Goal: Task Accomplishment & Management: Complete application form

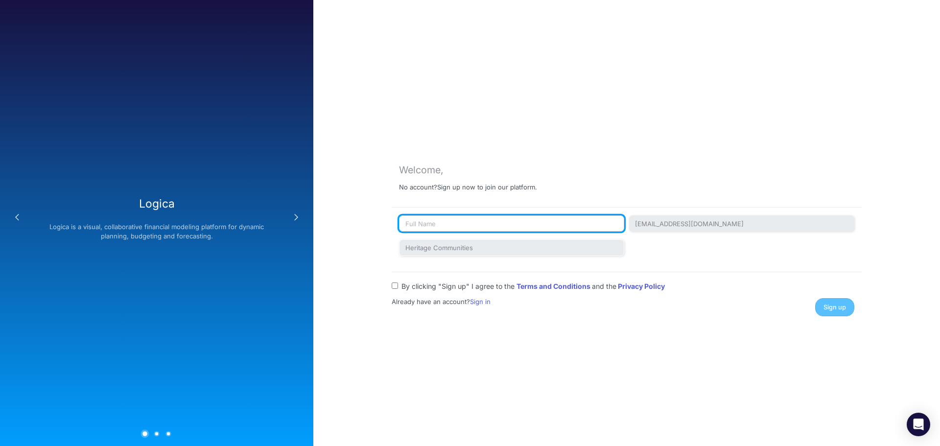
click at [439, 226] on input "text" at bounding box center [511, 223] width 225 height 17
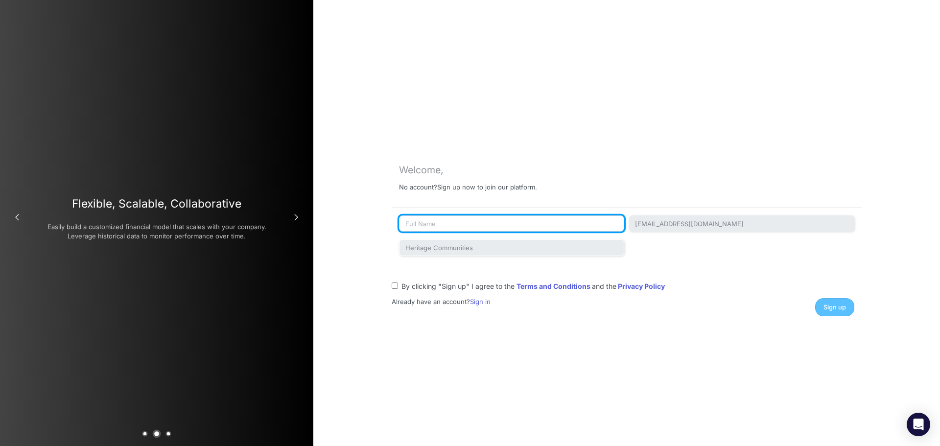
type input "Autumn Durham"
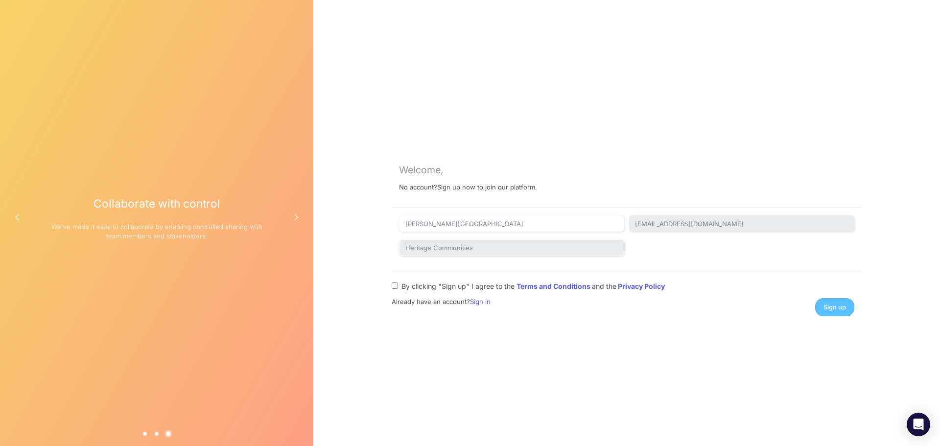
click at [394, 287] on input "By clicking "Sign up" I agree to the Terms and Conditions and the Privacy Policy" at bounding box center [395, 285] width 6 height 6
checkbox input "true"
click at [826, 308] on span "Sign up" at bounding box center [834, 306] width 23 height 7
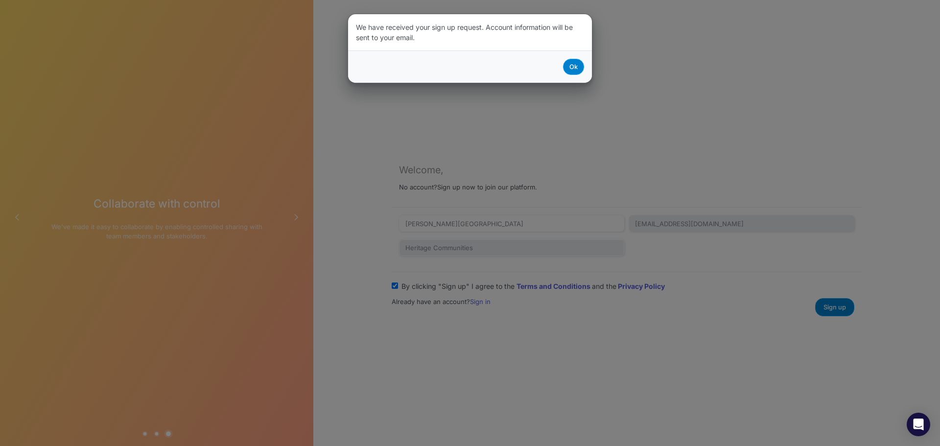
click at [573, 67] on button "Ok" at bounding box center [573, 67] width 21 height 16
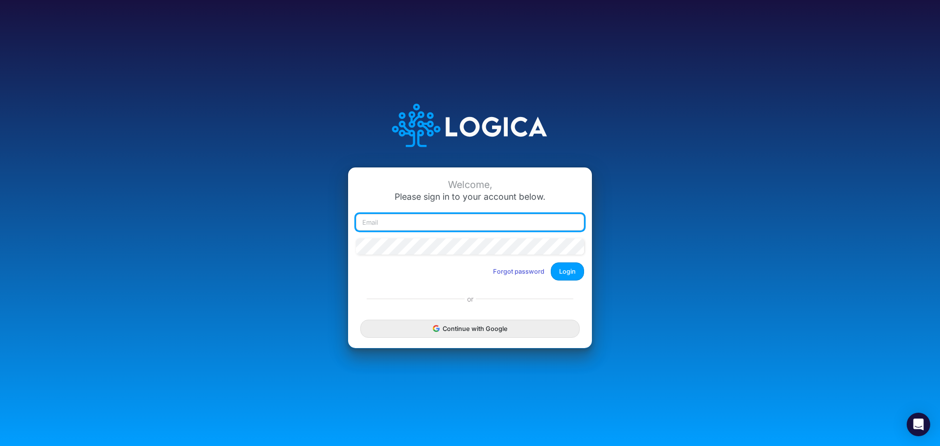
click at [429, 224] on input "email" at bounding box center [470, 222] width 228 height 17
type input "[EMAIL_ADDRESS][DOMAIN_NAME]"
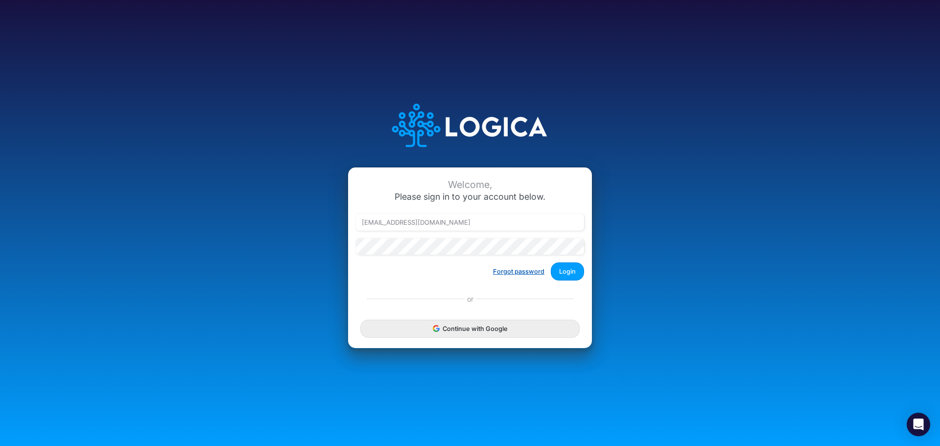
click at [517, 270] on button "Forgot password" at bounding box center [519, 271] width 64 height 16
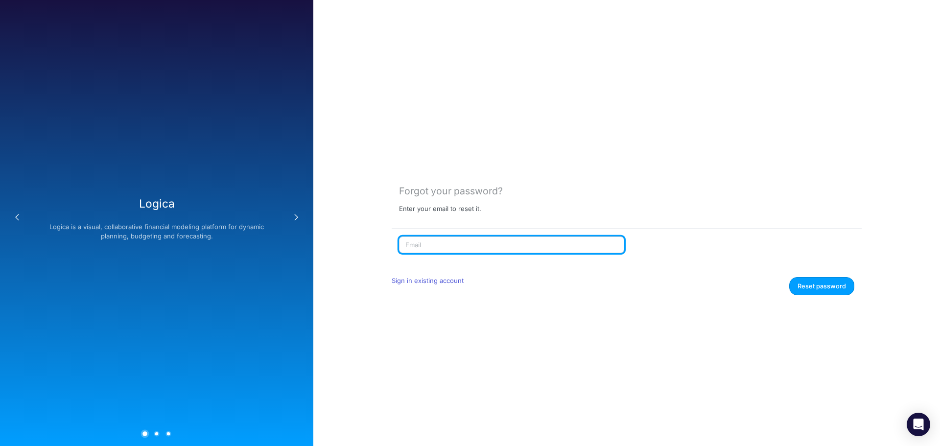
click at [434, 243] on input "text" at bounding box center [511, 244] width 225 height 17
type input "[EMAIL_ADDRESS][DOMAIN_NAME]"
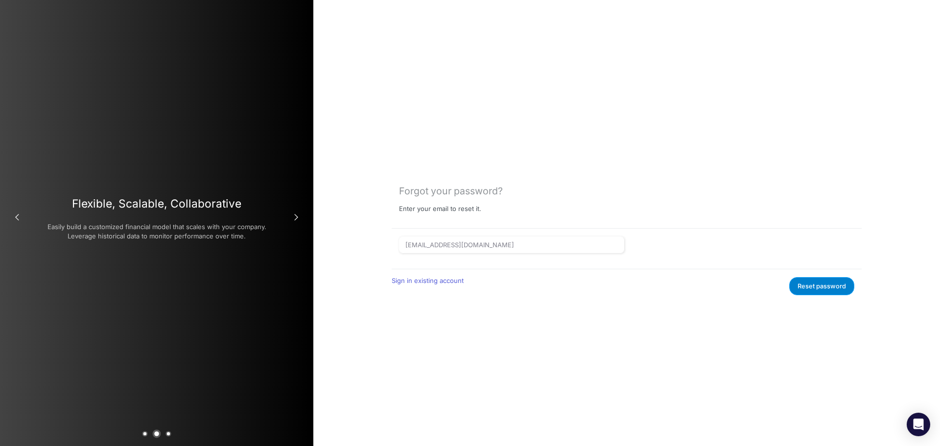
click at [832, 288] on button "Reset password" at bounding box center [821, 286] width 65 height 18
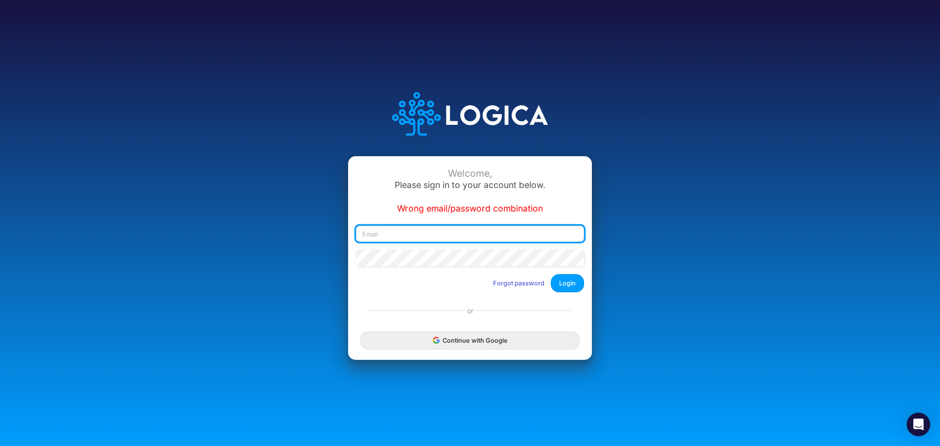
click at [404, 233] on input "email" at bounding box center [470, 234] width 228 height 17
type input "[EMAIL_ADDRESS][DOMAIN_NAME]"
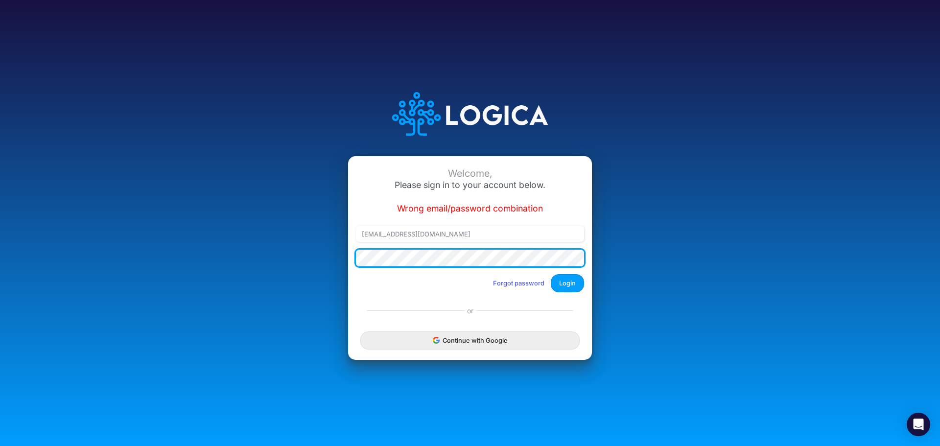
click at [551, 274] on button "Login" at bounding box center [567, 283] width 33 height 18
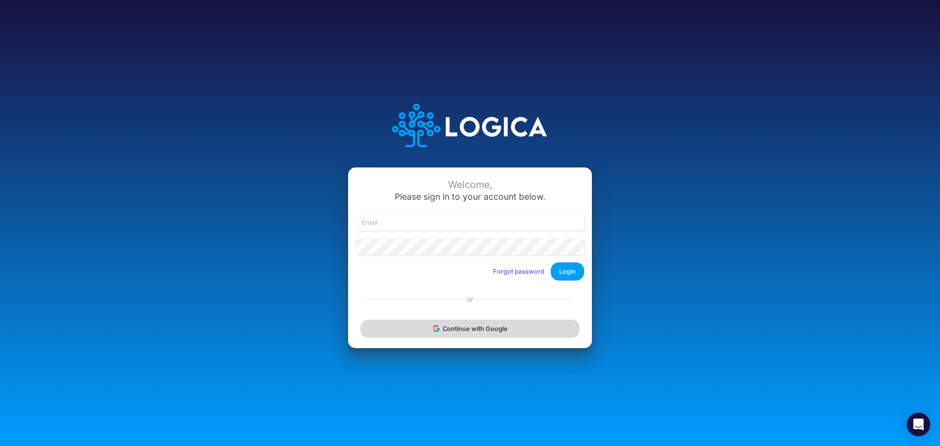
click at [501, 335] on button "Continue with Google" at bounding box center [469, 329] width 219 height 18
